Goal: Task Accomplishment & Management: Use online tool/utility

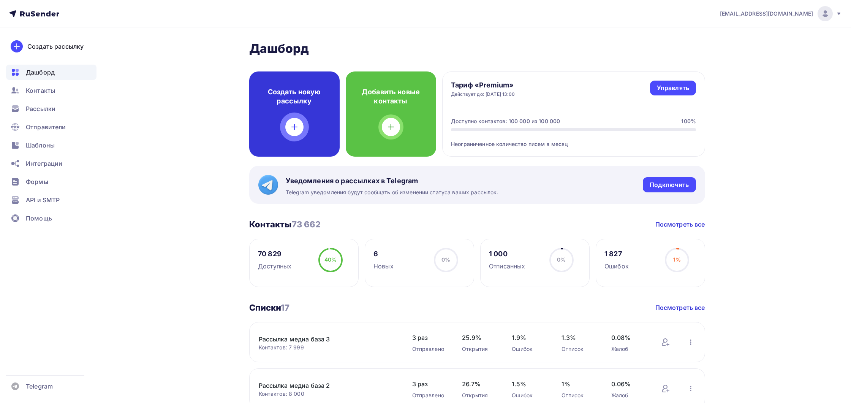
click at [294, 141] on div "Создать новую рассылку" at bounding box center [294, 113] width 90 height 85
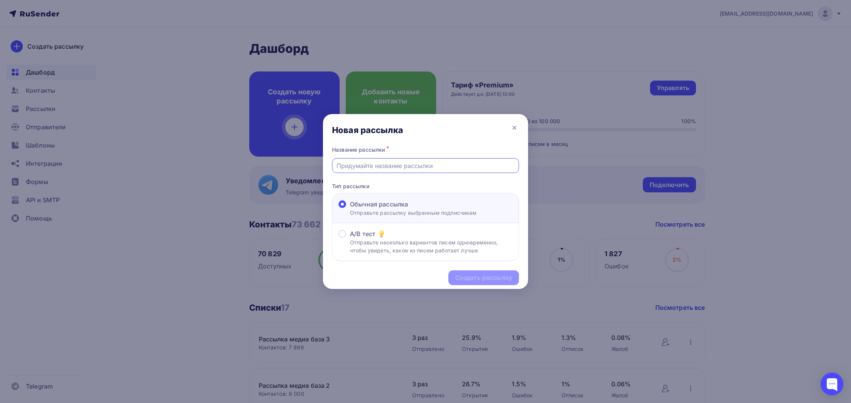
click at [398, 170] on input "text" at bounding box center [425, 165] width 178 height 9
click at [398, 166] on input "text" at bounding box center [425, 165] width 178 height 9
type input "Осенняя Хандра"
click at [477, 273] on div "Создать рассылку" at bounding box center [483, 277] width 71 height 15
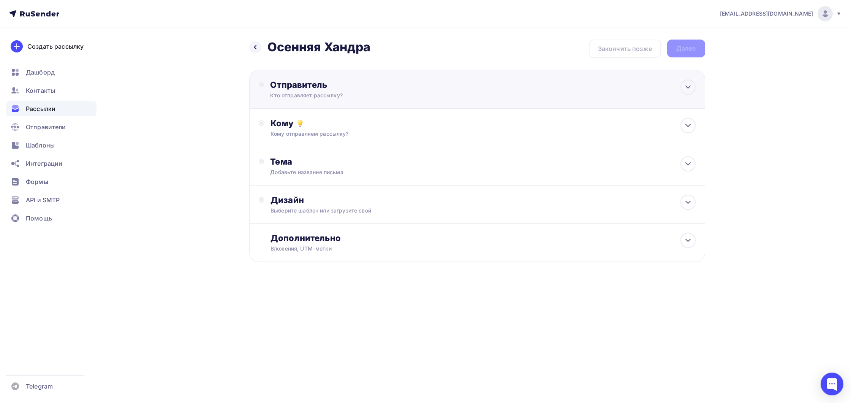
click at [343, 82] on div "Отправитель" at bounding box center [352, 84] width 164 height 11
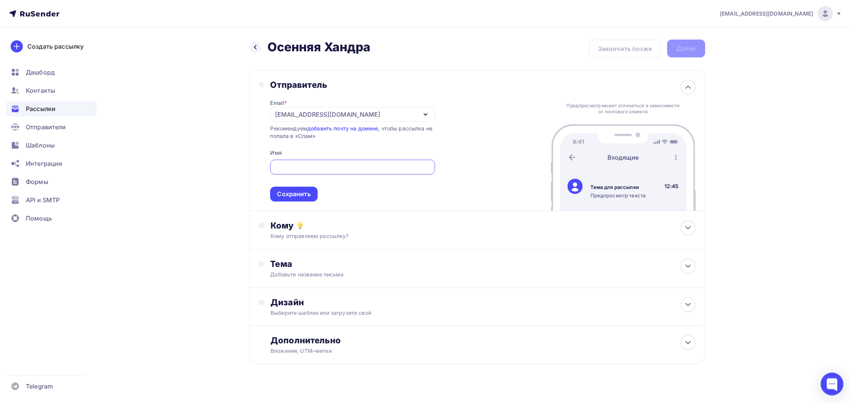
click at [348, 118] on div "[EMAIL_ADDRESS][DOMAIN_NAME]" at bounding box center [352, 114] width 164 height 15
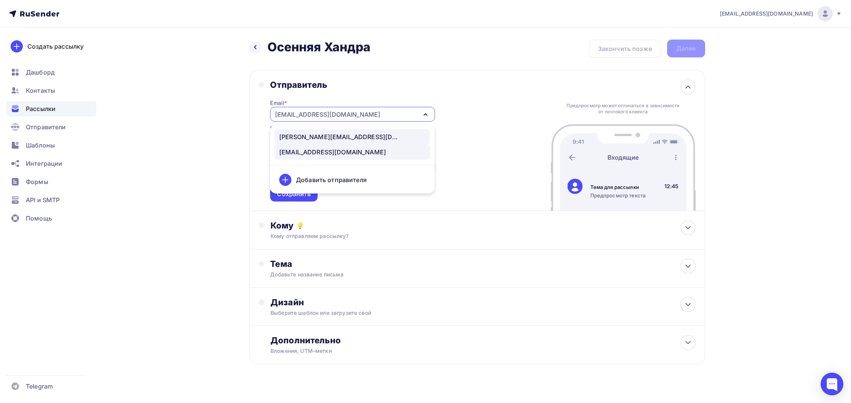
click at [332, 137] on div "[PERSON_NAME][EMAIL_ADDRESS][DOMAIN_NAME]" at bounding box center [352, 136] width 146 height 9
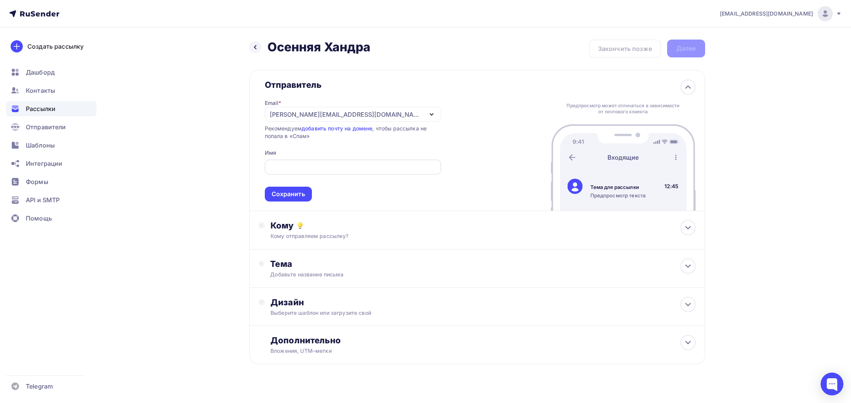
click at [320, 160] on span "Сохранить" at bounding box center [353, 178] width 176 height 45
click at [321, 163] on input "text" at bounding box center [352, 167] width 167 height 9
type input "[DOMAIN_NAME]"
click at [305, 193] on div "Сохранить" at bounding box center [288, 193] width 33 height 9
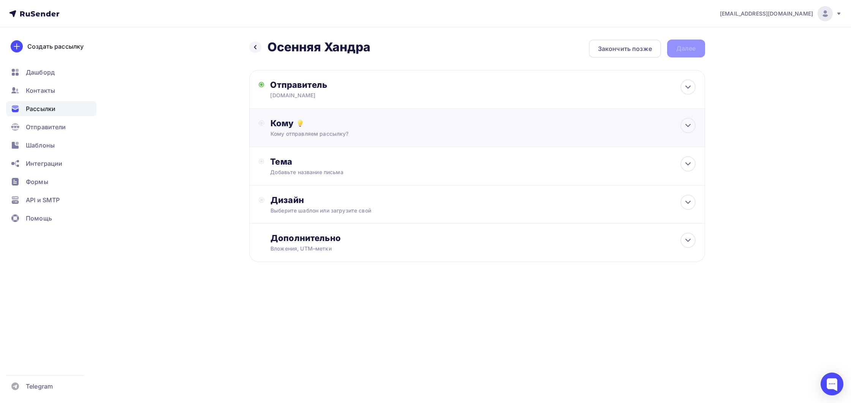
click at [332, 139] on div "Кому Кому отправляем рассылку? Списки получателей Выберите список Все списки id…" at bounding box center [477, 128] width 456 height 38
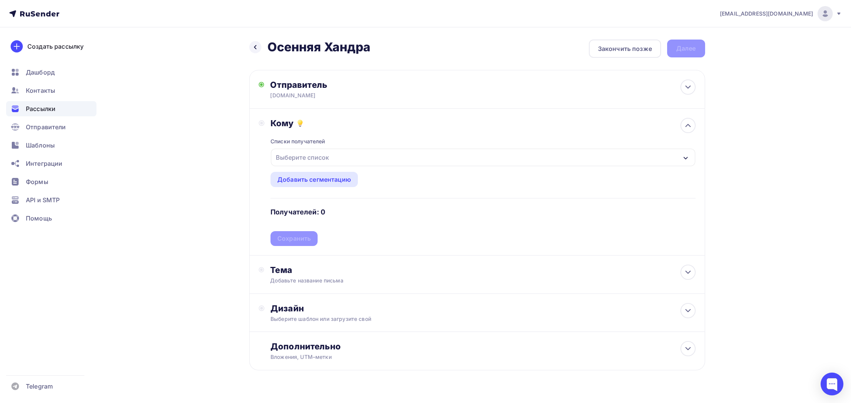
click at [324, 166] on div "Выберите список" at bounding box center [483, 156] width 424 height 17
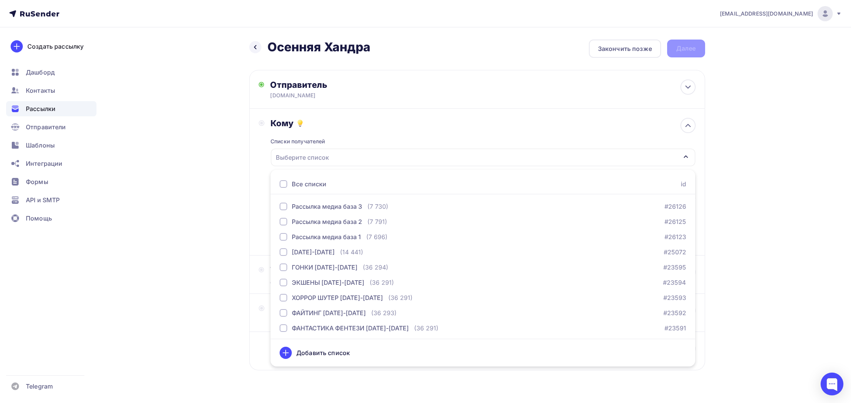
click at [313, 182] on div "Все списки" at bounding box center [309, 183] width 35 height 9
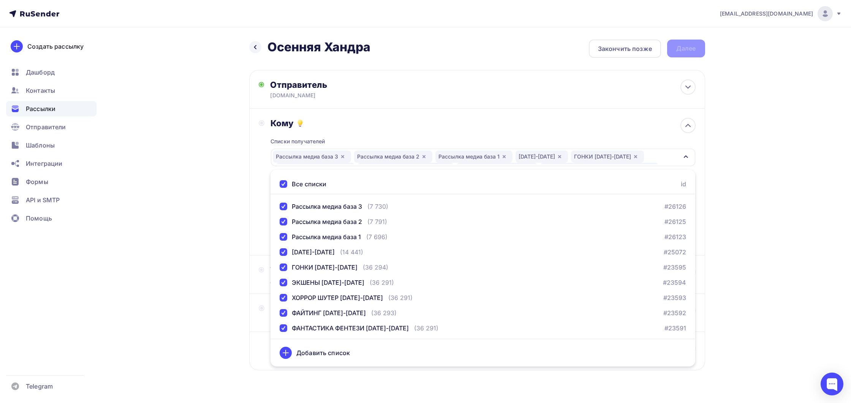
click at [255, 180] on div "Кому Списки получателей Рассылка медиа база 3 Рассылка медиа база 2 Рассылка ме…" at bounding box center [477, 182] width 456 height 147
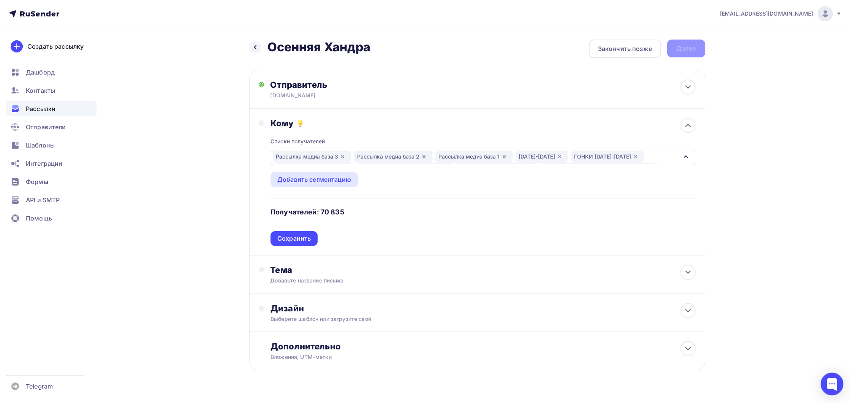
click at [289, 239] on div "Сохранить" at bounding box center [293, 238] width 33 height 9
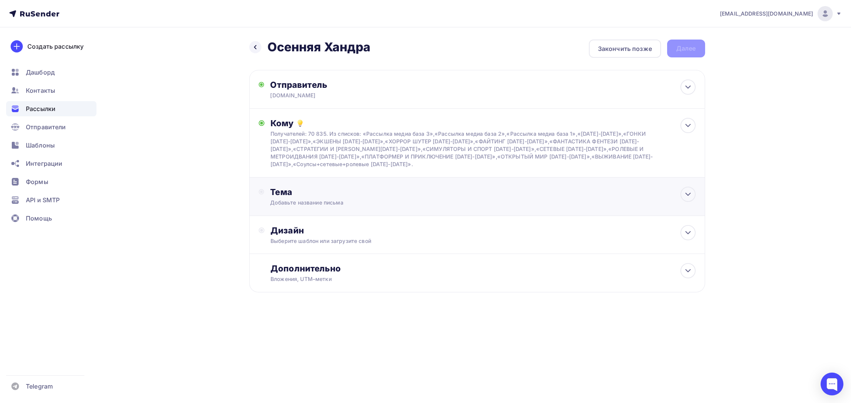
click at [318, 203] on div "Добавьте название письма" at bounding box center [337, 203] width 135 height 8
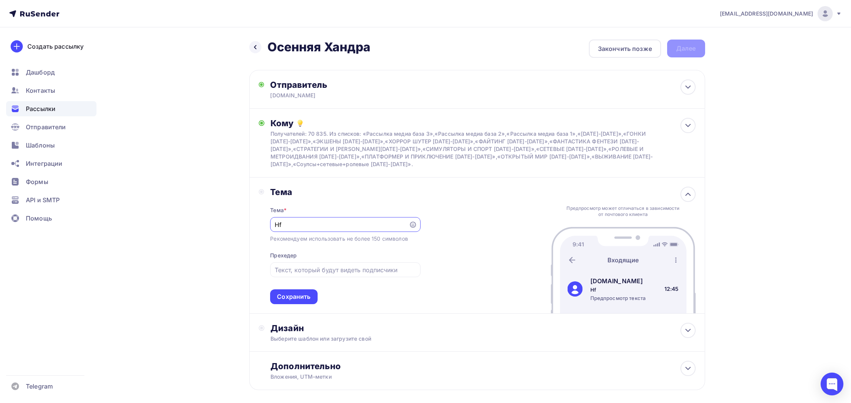
type input "H"
type input "О"
drag, startPoint x: 287, startPoint y: 226, endPoint x: 272, endPoint y: 226, distance: 15.6
click at [272, 226] on div "Игры осени" at bounding box center [345, 224] width 150 height 15
type input "Главные игры осени"
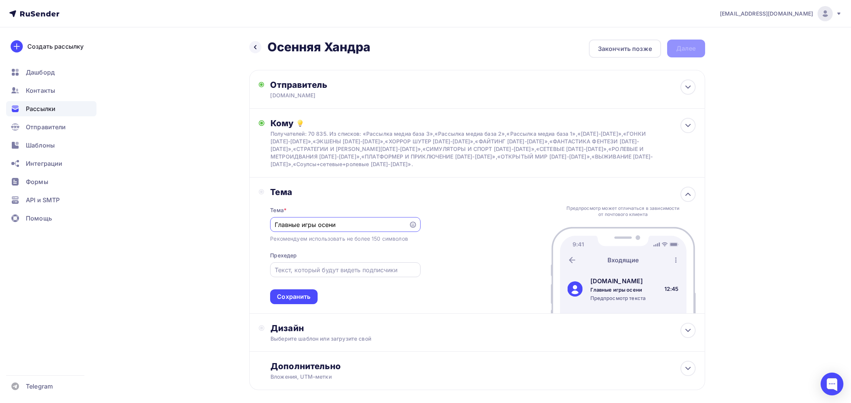
drag, startPoint x: 288, startPoint y: 270, endPoint x: 281, endPoint y: 268, distance: 6.6
click at [288, 270] on input "text" at bounding box center [345, 269] width 141 height 9
type input "П"
type input "Максимальные скидки"
click at [299, 289] on div "Тема * Главные игры осени Рекомендуем использовать не более 150 символов Прехед…" at bounding box center [345, 250] width 150 height 107
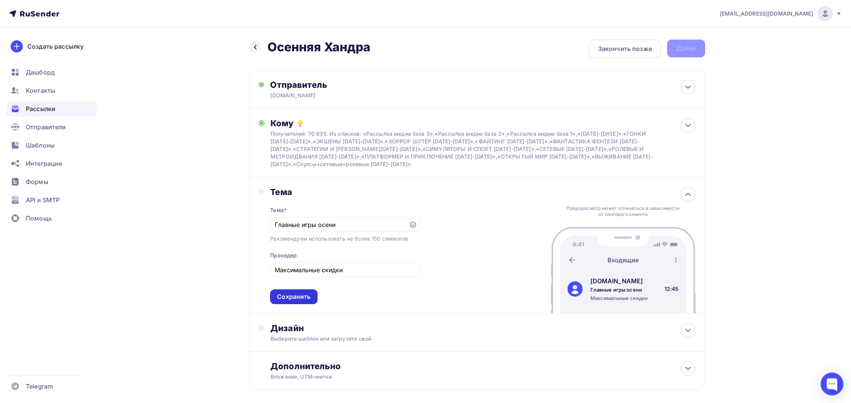
click at [297, 298] on div "Сохранить" at bounding box center [293, 296] width 33 height 9
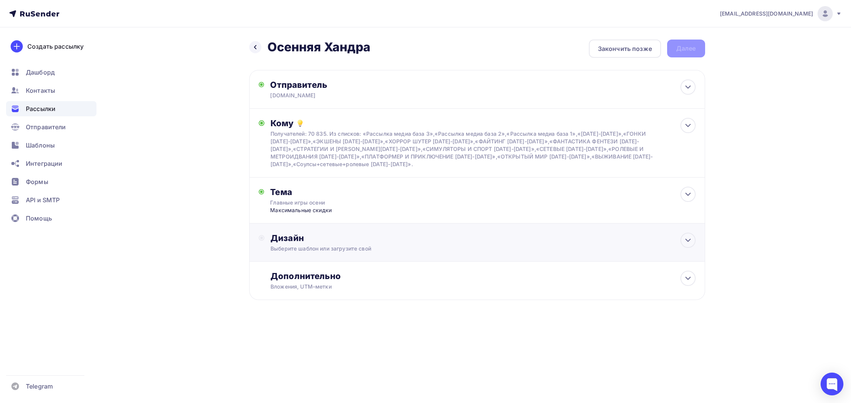
click at [324, 245] on div "Выберите шаблон или загрузите свой" at bounding box center [461, 249] width 382 height 8
click at [314, 272] on div "Выбрать шаблон" at bounding box center [303, 268] width 53 height 9
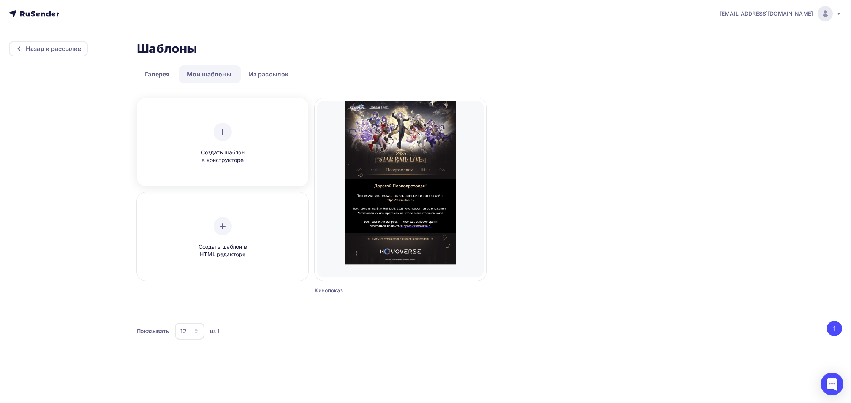
click at [234, 149] on span "Создать шаблон в конструкторе" at bounding box center [222, 156] width 72 height 16
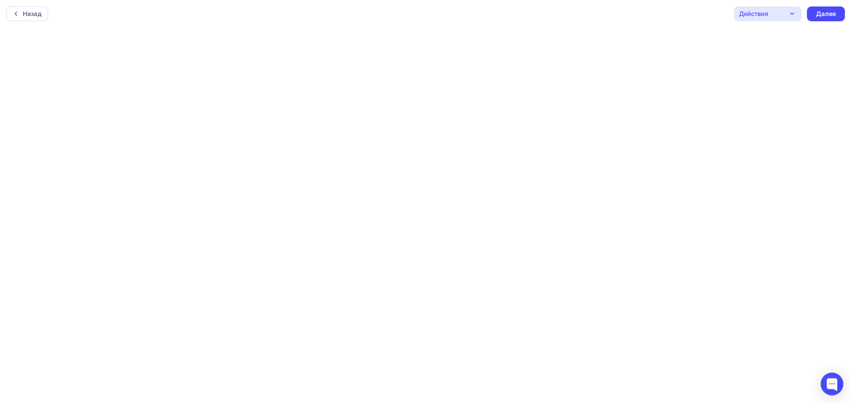
scroll to position [2, 0]
click at [832, 398] on div at bounding box center [832, 384] width 32 height 32
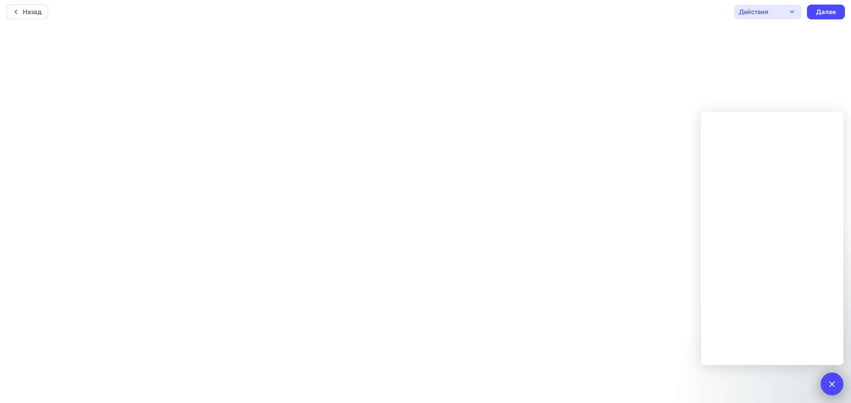
click at [824, 387] on div at bounding box center [831, 383] width 23 height 23
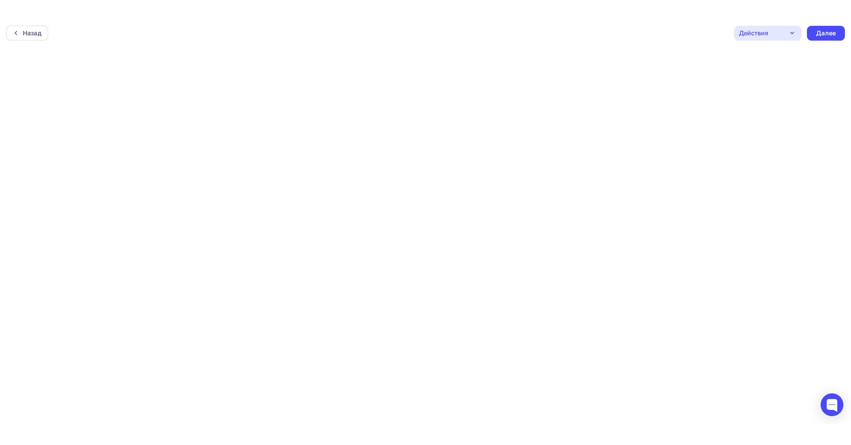
scroll to position [0, 0]
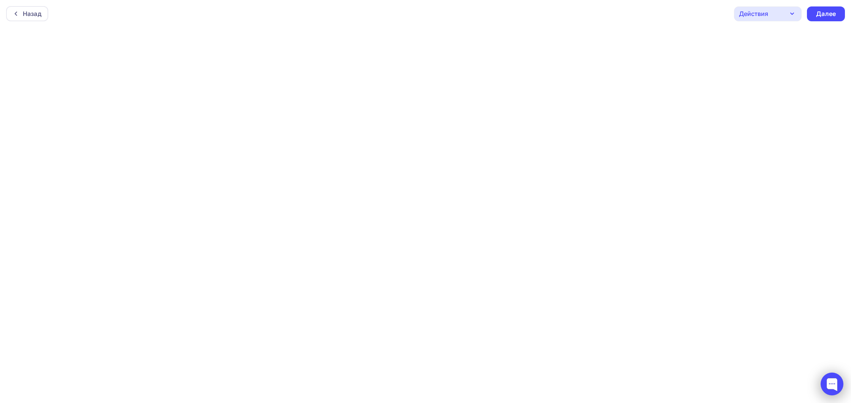
click at [830, 398] on div at bounding box center [832, 384] width 32 height 32
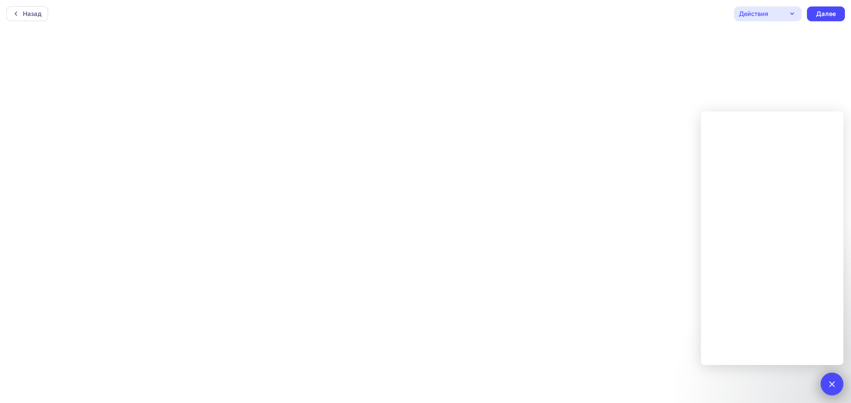
click at [829, 387] on div at bounding box center [831, 383] width 23 height 23
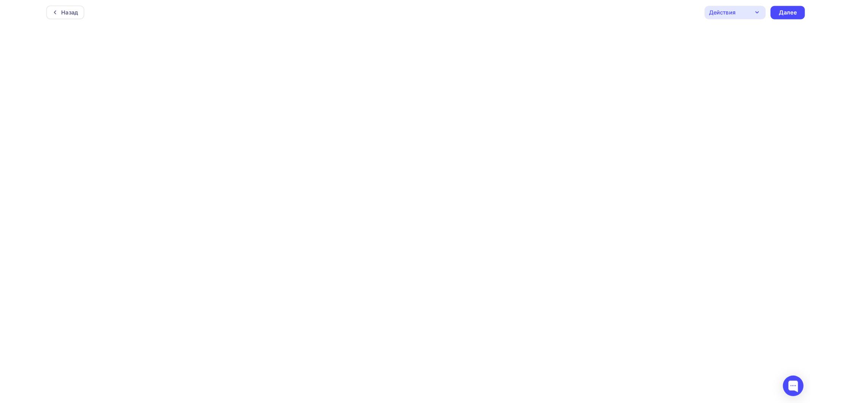
scroll to position [2, 0]
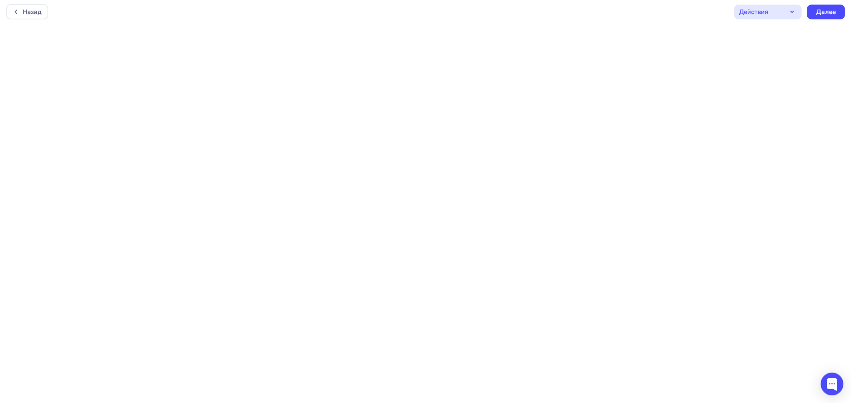
click at [784, 13] on div "Действия" at bounding box center [768, 12] width 68 height 15
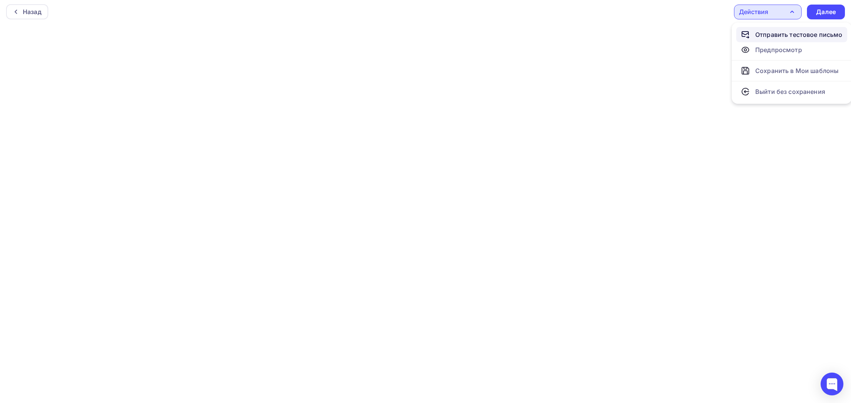
click at [771, 38] on div "Отправить тестовое письмо" at bounding box center [798, 34] width 87 height 9
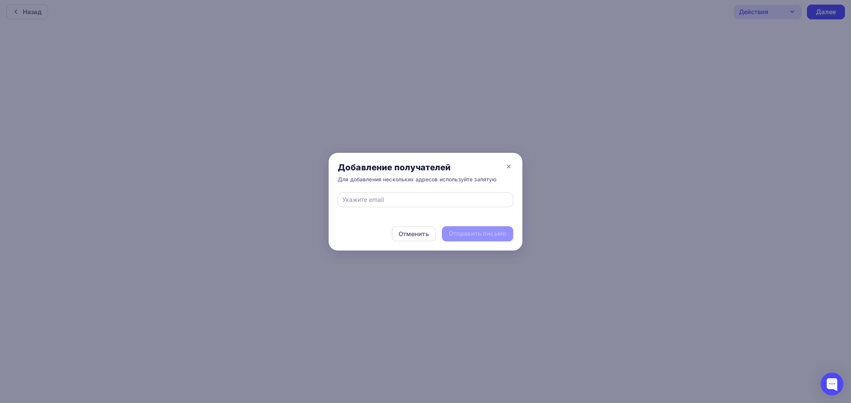
click at [428, 194] on div at bounding box center [425, 199] width 175 height 15
click at [423, 201] on input "text" at bounding box center [425, 199] width 167 height 9
type input "[EMAIL_ADDRESS][DOMAIN_NAME]"
click at [468, 232] on div "Отправить письмо" at bounding box center [477, 233] width 58 height 9
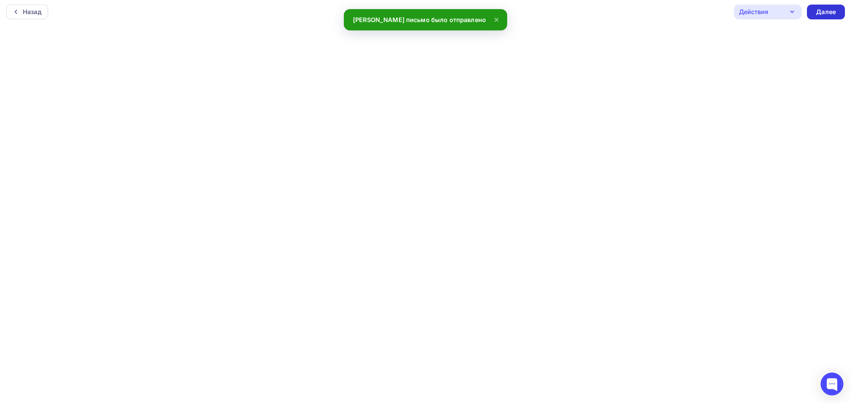
click at [817, 16] on div "Далее" at bounding box center [826, 12] width 38 height 15
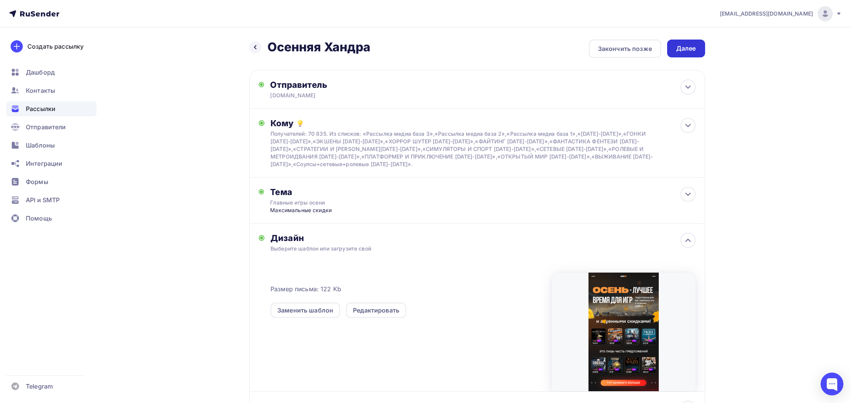
click at [693, 49] on div "Далее" at bounding box center [686, 48] width 20 height 9
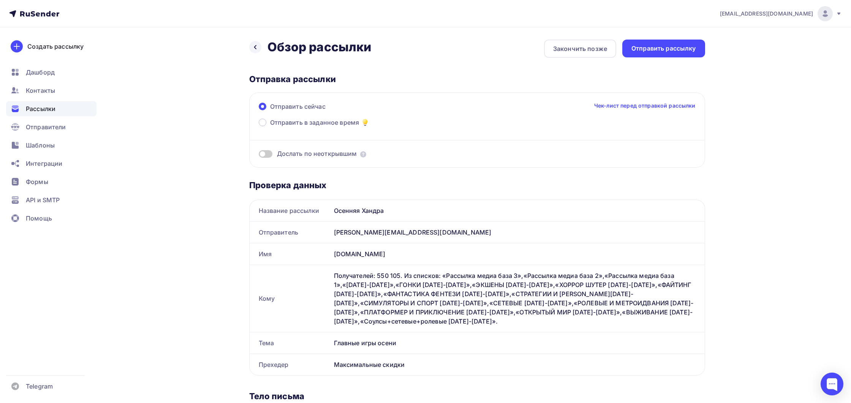
click at [262, 153] on span at bounding box center [266, 154] width 14 height 8
click at [259, 155] on input "checkbox" at bounding box center [259, 155] width 0 height 0
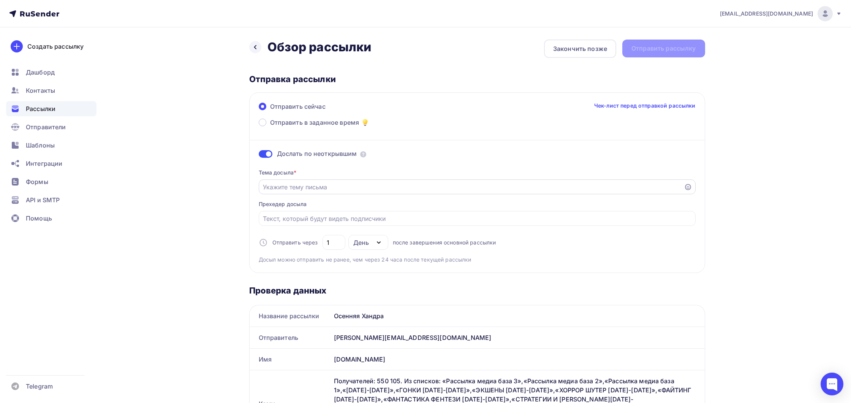
click at [320, 189] on input "Отправить в заданное время" at bounding box center [471, 186] width 417 height 9
type input "C"
type input "Скидки действуют последний день!"
click at [296, 215] on input "Отправить в заданное время" at bounding box center [477, 218] width 428 height 9
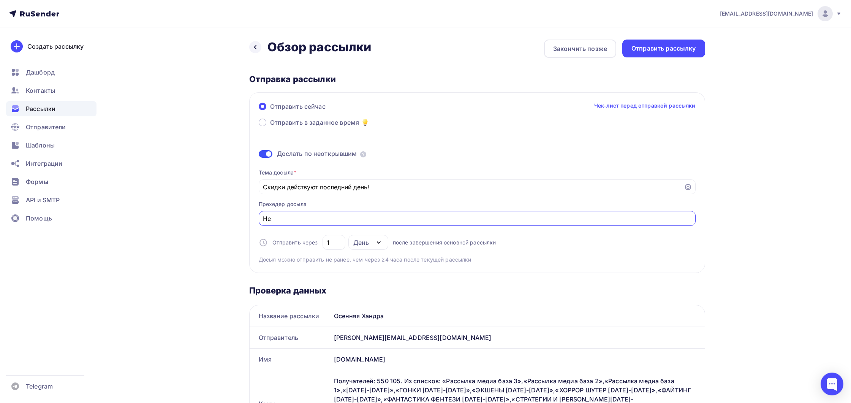
type input "[PERSON_NAME]"
type input "Нам есть что предложить"
click at [682, 47] on div "Отправить рассылку" at bounding box center [663, 48] width 65 height 9
